Goal: Task Accomplishment & Management: Use online tool/utility

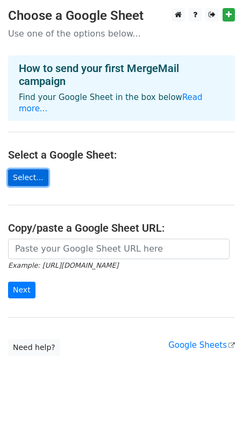
click at [25, 169] on link "Select..." at bounding box center [28, 177] width 40 height 17
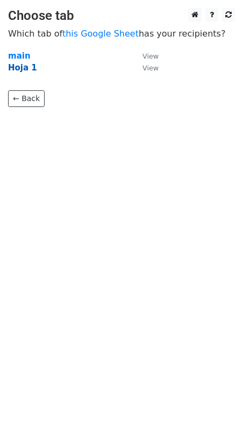
click at [22, 70] on strong "Hoja 1" at bounding box center [22, 68] width 29 height 10
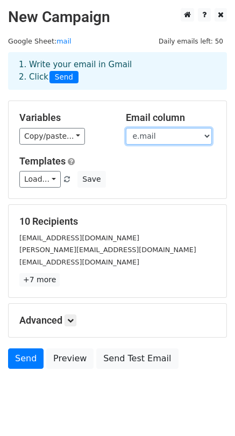
select select "Nombre"
click at [126, 128] on select "Clave de empleado Nombre e.mail Cargo No. celular" at bounding box center [169, 136] width 86 height 17
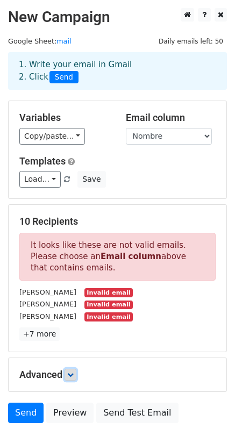
click at [69, 377] on icon at bounding box center [70, 375] width 6 height 6
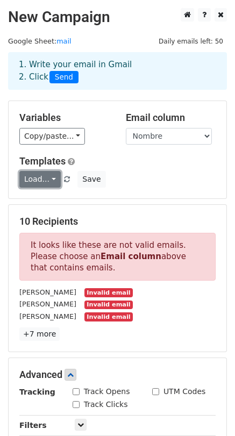
click at [51, 183] on link "Load..." at bounding box center [39, 179] width 41 height 17
click at [58, 205] on h6 "No templates saved" at bounding box center [70, 203] width 101 height 18
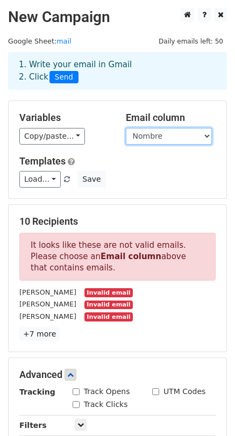
click at [126, 128] on select "Clave de empleado Nombre e.mail Cargo No. celular" at bounding box center [169, 136] width 86 height 17
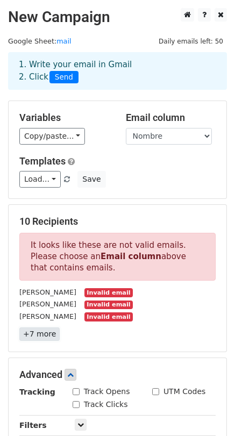
click at [38, 336] on link "+7 more" at bounding box center [39, 334] width 40 height 13
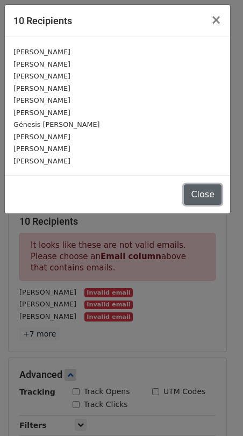
click at [202, 196] on button "Close" at bounding box center [203, 194] width 38 height 20
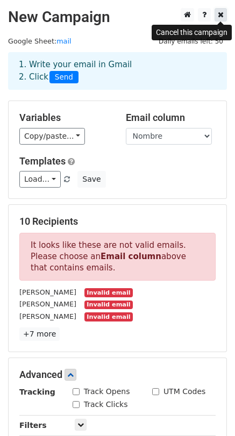
click at [222, 14] on icon at bounding box center [221, 15] width 6 height 8
click at [222, 15] on icon at bounding box center [221, 15] width 6 height 8
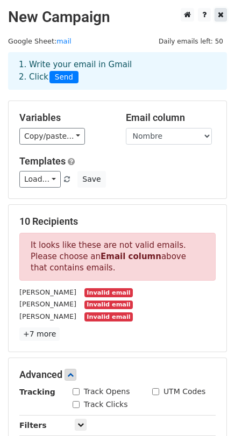
click at [222, 15] on icon at bounding box center [221, 15] width 6 height 8
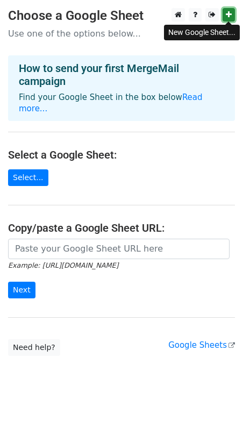
click at [228, 15] on icon at bounding box center [229, 15] width 6 height 8
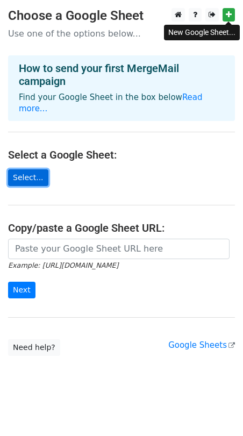
click at [41, 169] on link "Select..." at bounding box center [28, 177] width 40 height 17
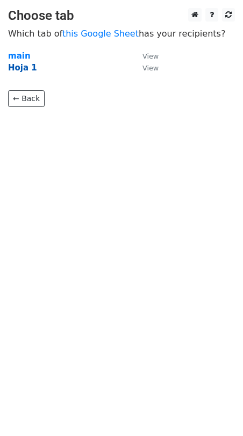
click at [25, 68] on strong "Hoja 1" at bounding box center [22, 68] width 29 height 10
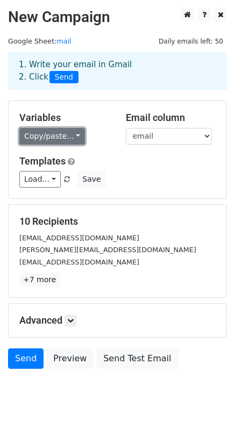
click at [70, 137] on link "Copy/paste..." at bounding box center [52, 136] width 66 height 17
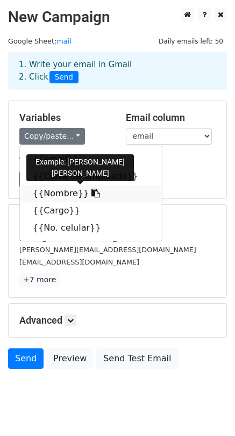
click at [61, 195] on link "{{Nombre}}" at bounding box center [91, 193] width 142 height 17
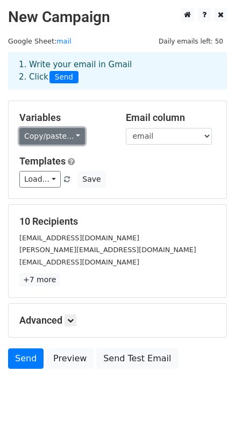
click at [69, 138] on link "Copy/paste..." at bounding box center [52, 136] width 66 height 17
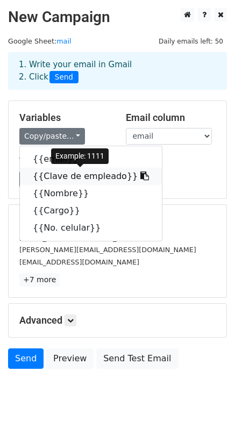
click at [54, 181] on link "{{Clave de empleado}}" at bounding box center [91, 176] width 142 height 17
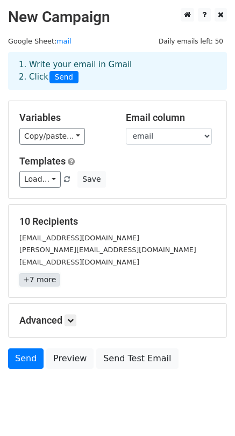
click at [40, 284] on link "+7 more" at bounding box center [39, 279] width 40 height 13
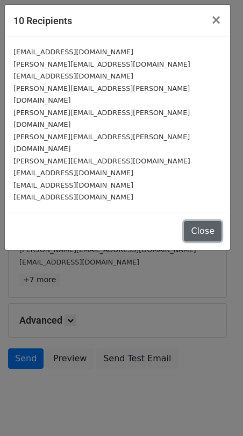
click at [201, 221] on button "Close" at bounding box center [203, 231] width 38 height 20
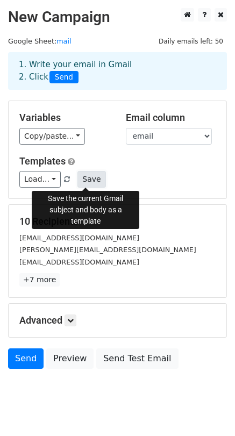
click at [84, 183] on button "Save" at bounding box center [91, 179] width 28 height 17
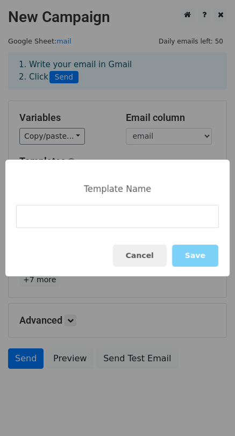
click at [48, 222] on input at bounding box center [117, 216] width 203 height 23
type input "novag_usuario"
click at [190, 254] on button "Save" at bounding box center [195, 256] width 46 height 22
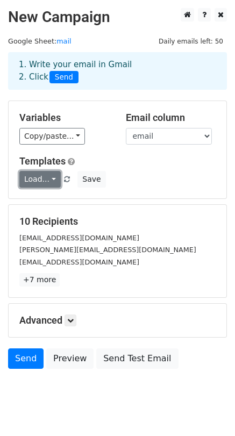
click at [54, 180] on link "Load..." at bounding box center [39, 179] width 41 height 17
click at [172, 179] on div "Load... No templates saved Save" at bounding box center [117, 179] width 212 height 17
click at [74, 318] on icon at bounding box center [70, 320] width 6 height 6
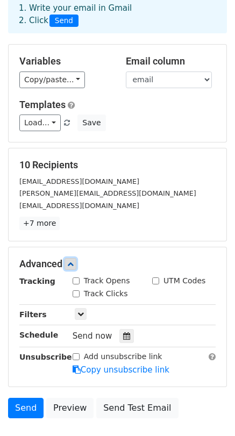
scroll to position [131, 0]
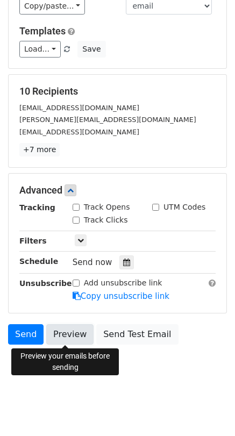
click at [65, 332] on link "Preview" at bounding box center [69, 334] width 47 height 20
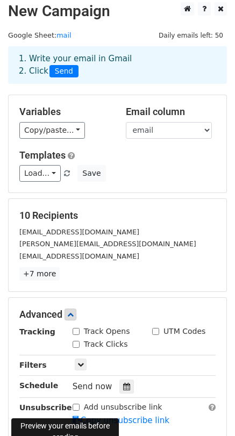
scroll to position [0, 0]
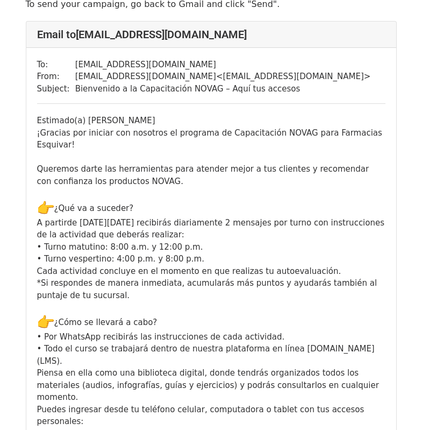
scroll to position [32, 0]
